Goal: Task Accomplishment & Management: Manage account settings

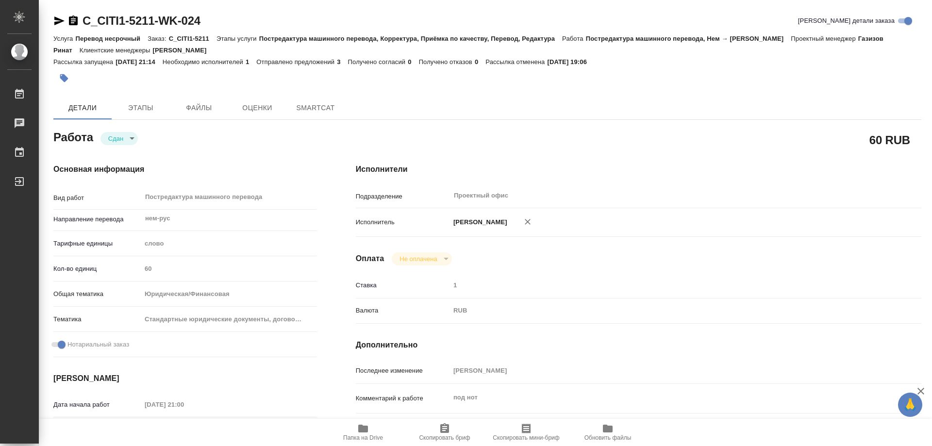
type textarea "x"
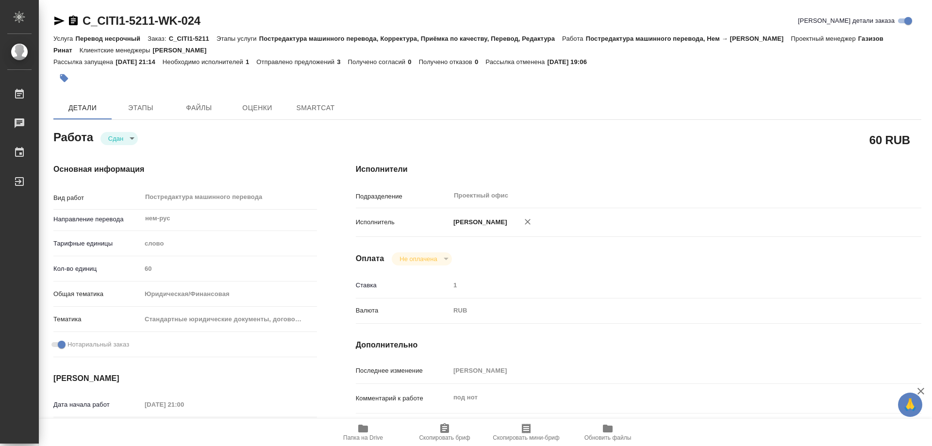
type textarea "x"
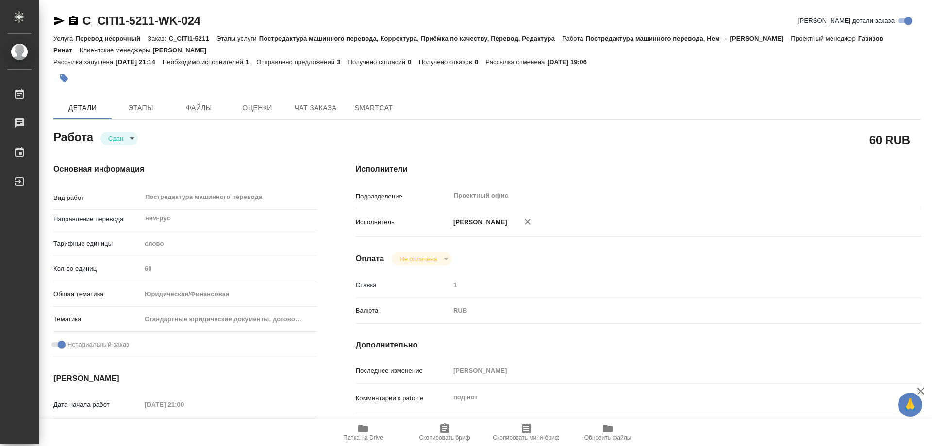
type textarea "x"
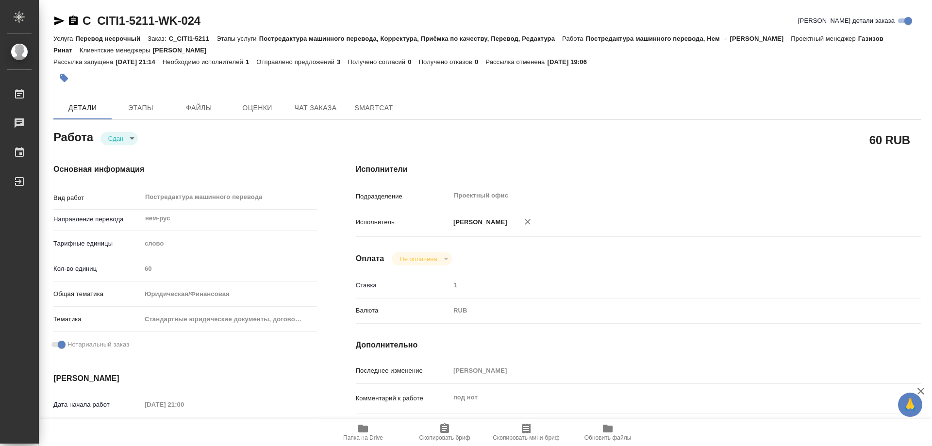
type textarea "x"
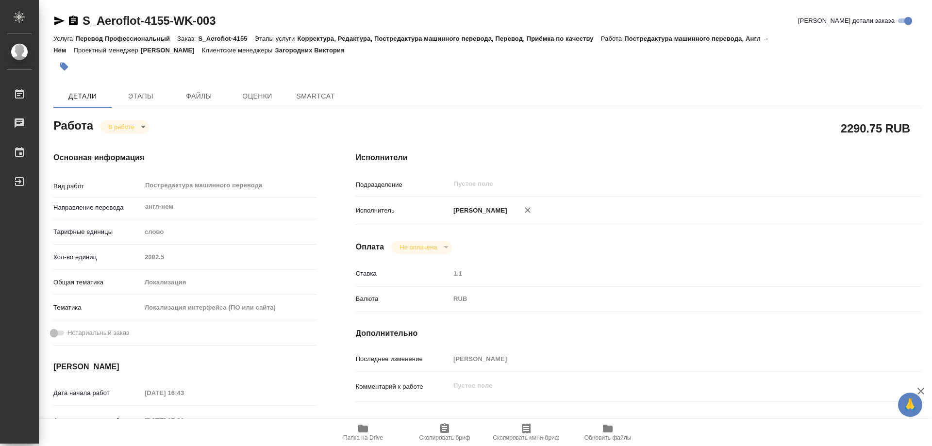
type textarea "x"
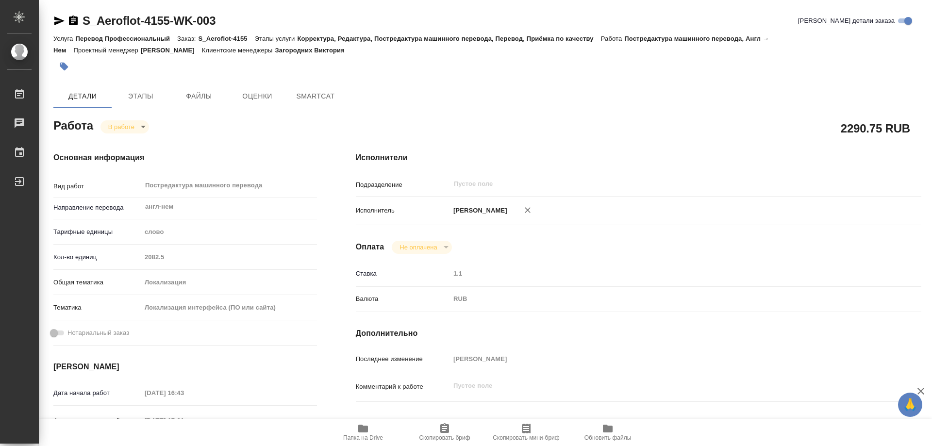
type textarea "x"
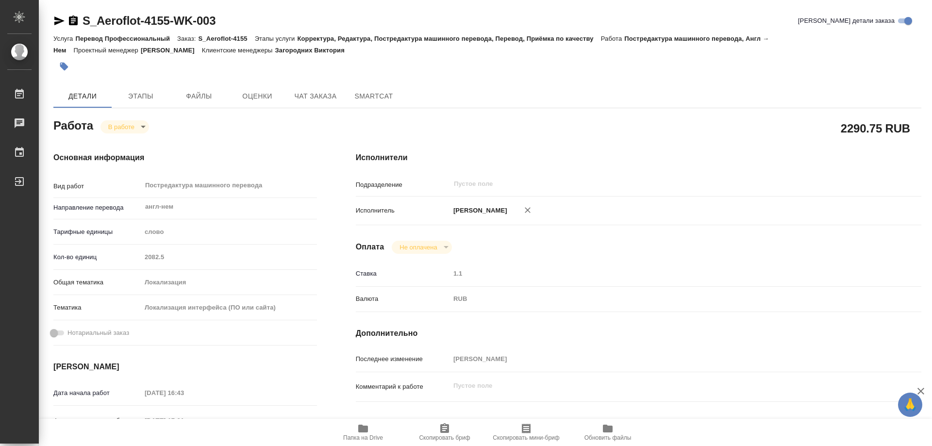
click at [148, 123] on body "🙏 .cls-1 fill:#fff; AWATERA Kozinets Larisa Работы Чаты График Выйти S_Aeroflot…" at bounding box center [466, 223] width 932 height 446
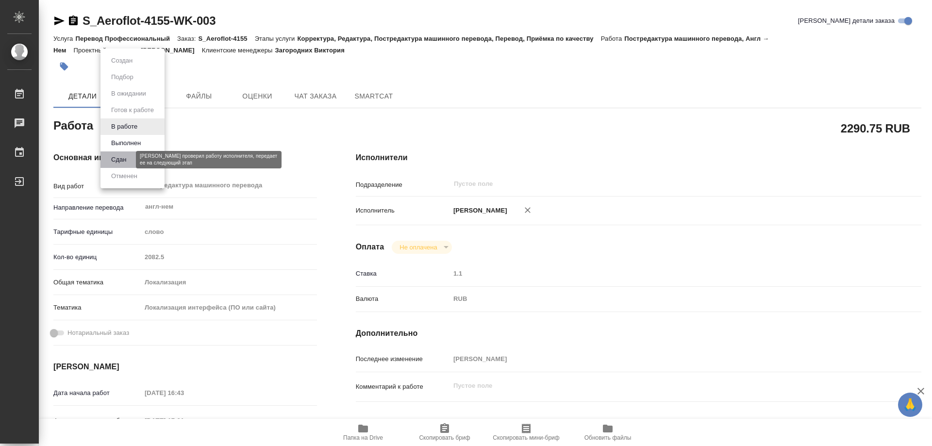
type textarea "x"
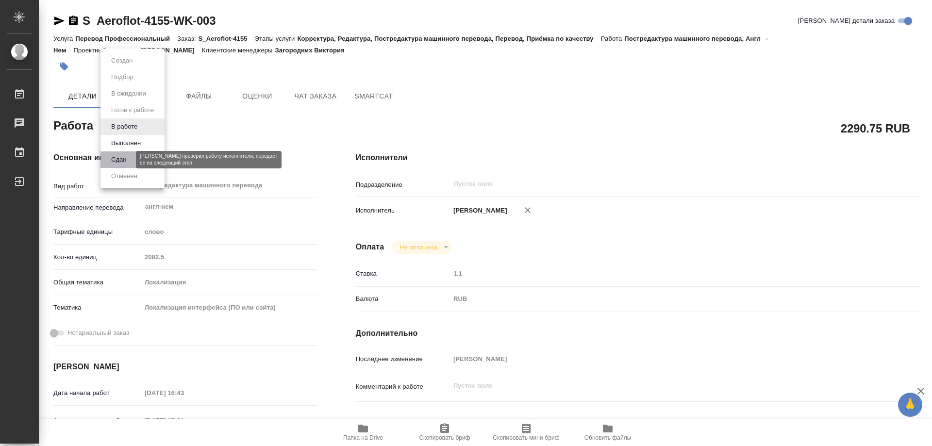
click at [119, 162] on button "Сдан" at bounding box center [118, 159] width 21 height 11
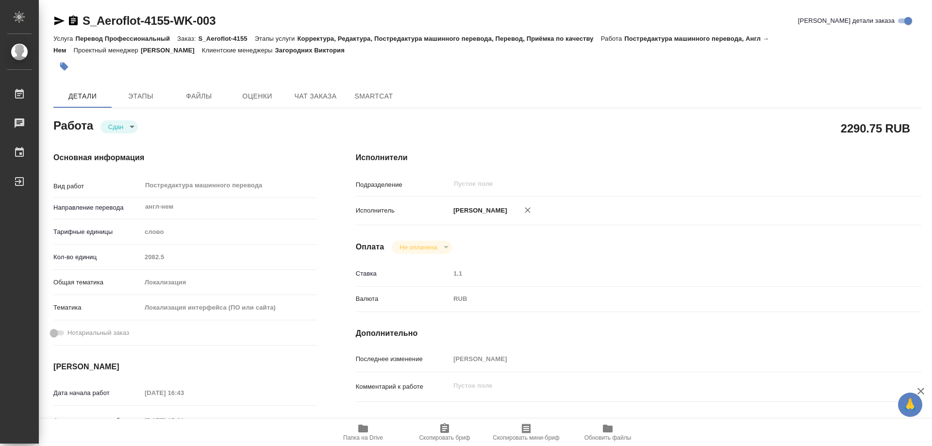
type textarea "x"
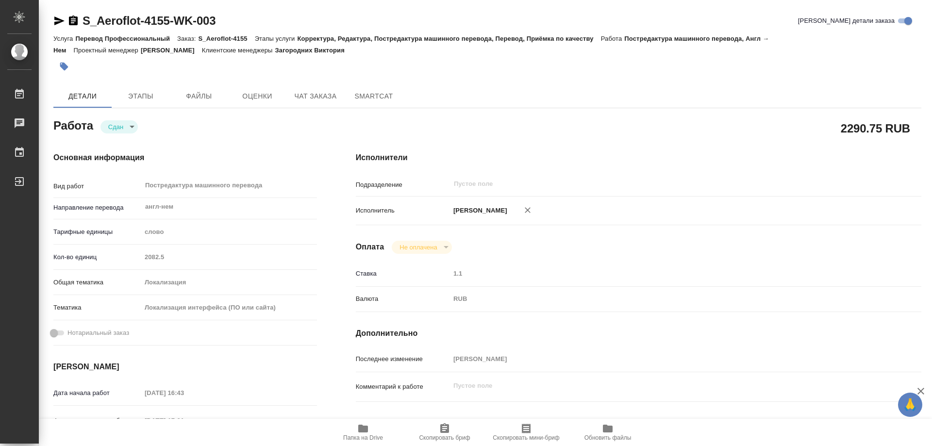
type textarea "x"
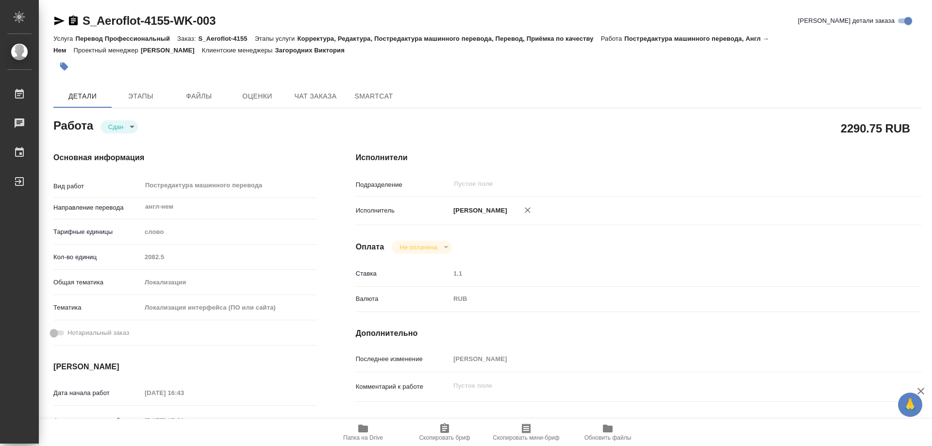
type textarea "x"
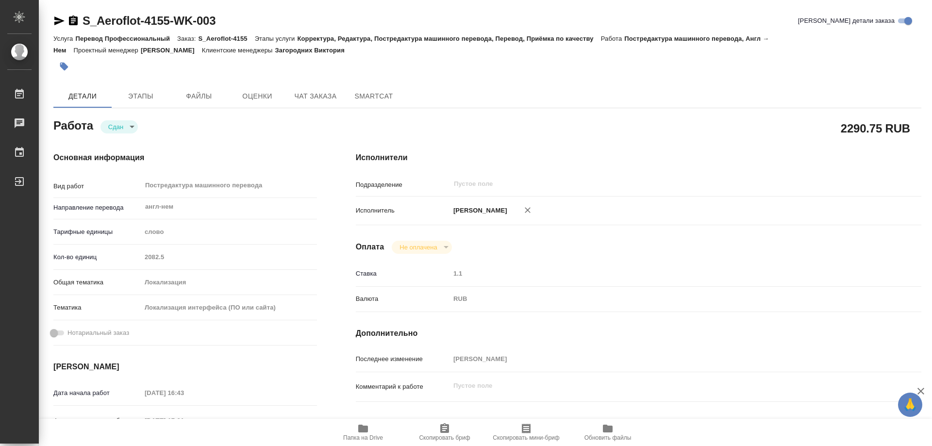
type textarea "x"
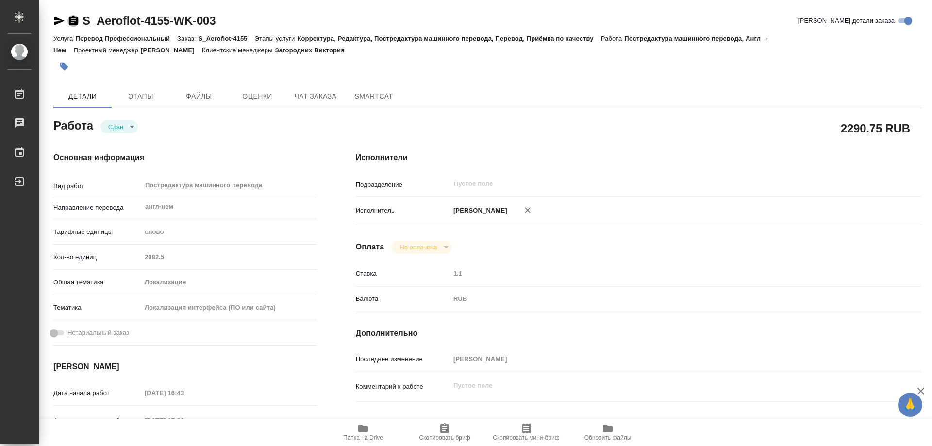
click at [70, 15] on icon "button" at bounding box center [73, 21] width 12 height 12
click at [168, 256] on div "Кол-во единиц 2082.5" at bounding box center [185, 257] width 264 height 17
drag, startPoint x: 151, startPoint y: 258, endPoint x: 134, endPoint y: 260, distance: 17.1
click at [134, 260] on div "Кол-во единиц 2082.5" at bounding box center [185, 257] width 264 height 17
type textarea "x"
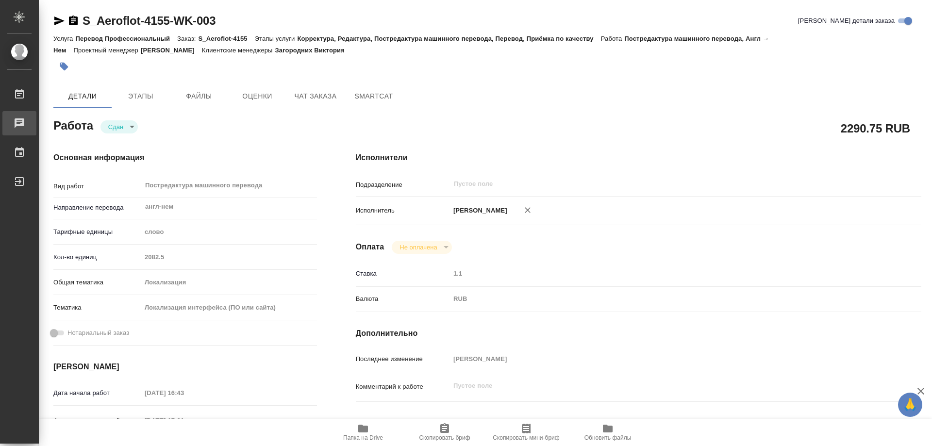
type textarea "x"
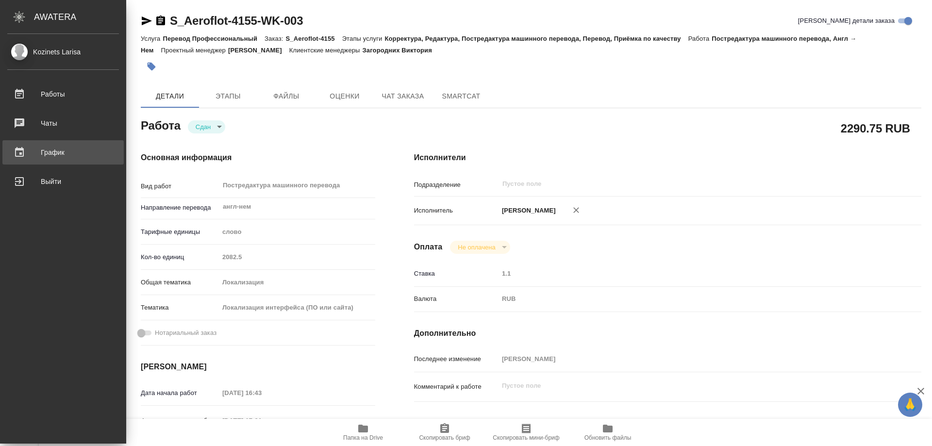
type textarea "x"
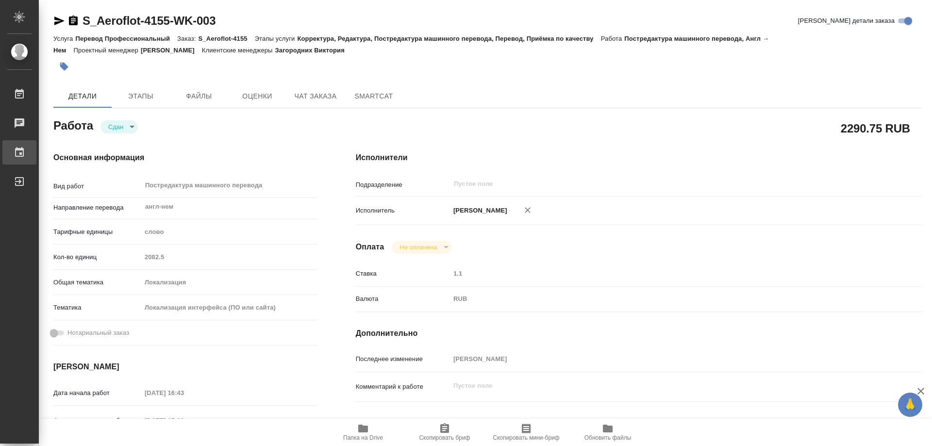
click at [19, 151] on div "График" at bounding box center [7, 152] width 24 height 15
type textarea "x"
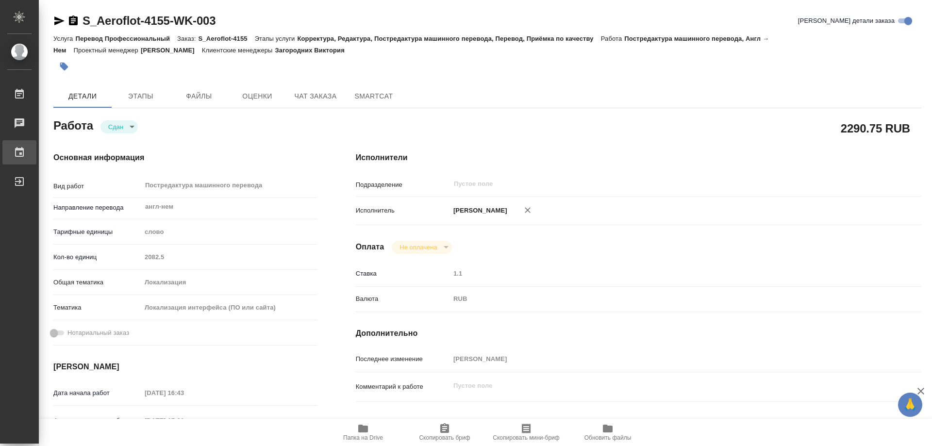
type textarea "x"
